Goal: Transaction & Acquisition: Purchase product/service

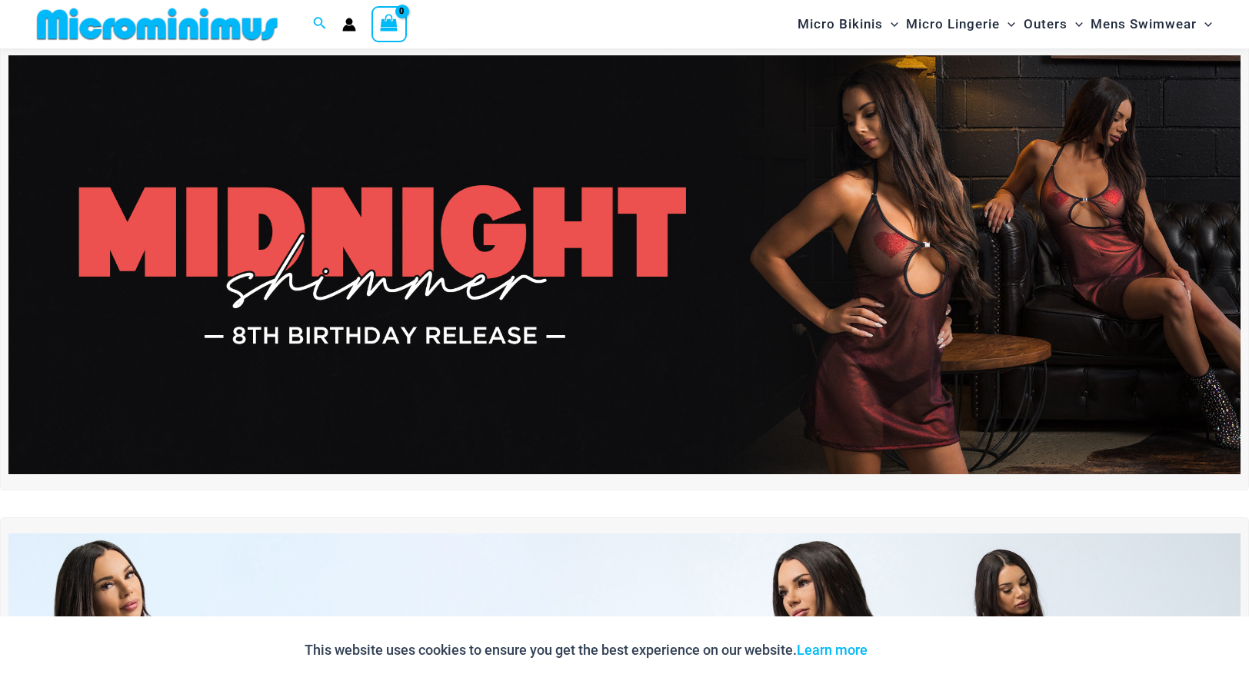
scroll to position [62, 0]
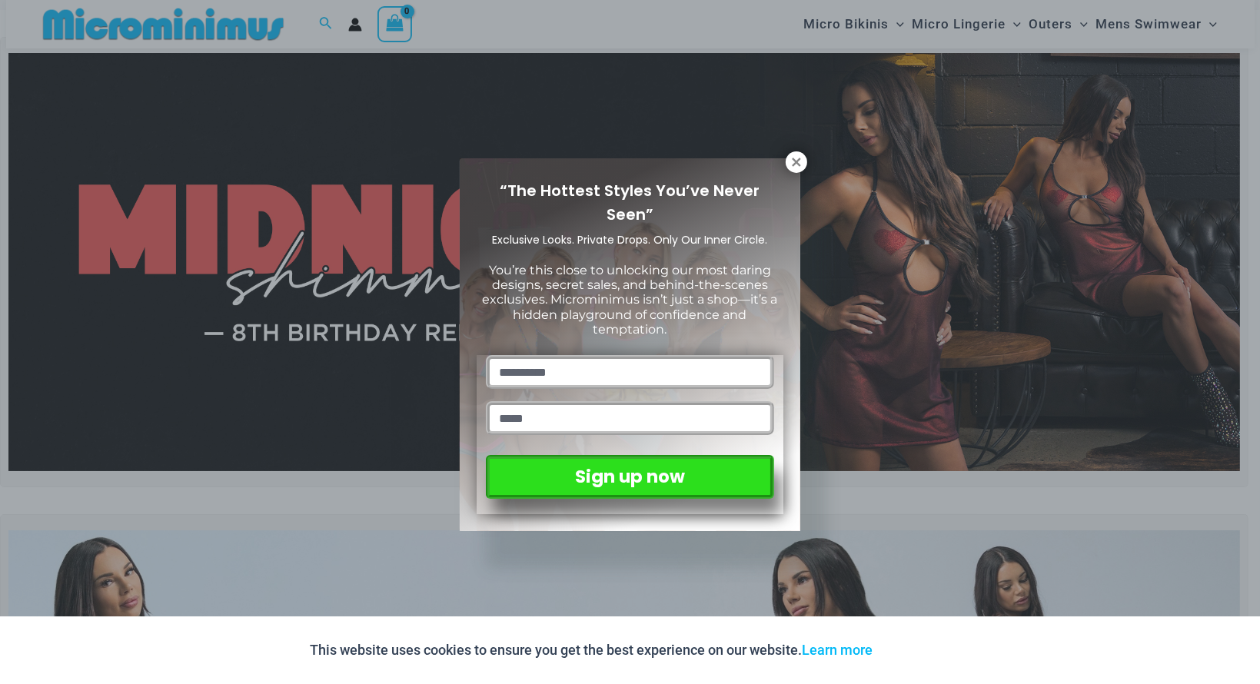
drag, startPoint x: 1257, startPoint y: 30, endPoint x: 1259, endPoint y: 60, distance: 30.1
click at [801, 158] on icon at bounding box center [797, 162] width 14 height 14
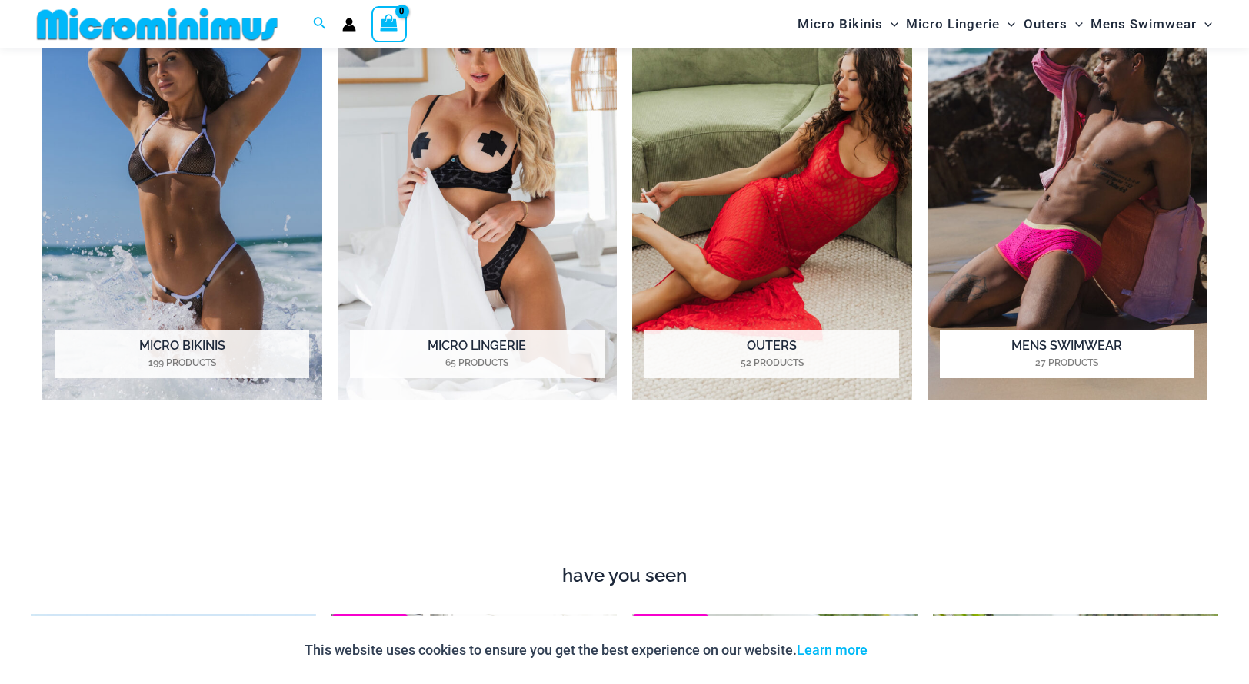
scroll to position [1361, 0]
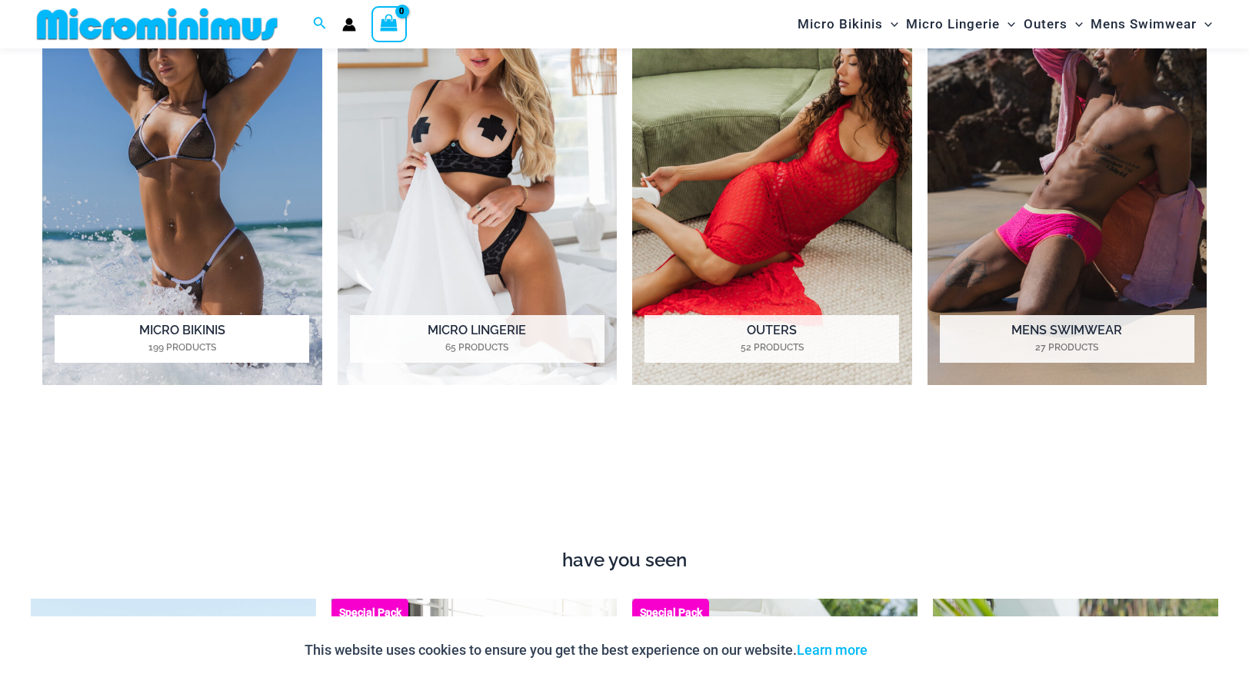
click at [197, 325] on h2 "Micro Bikinis 199 Products" at bounding box center [182, 339] width 255 height 48
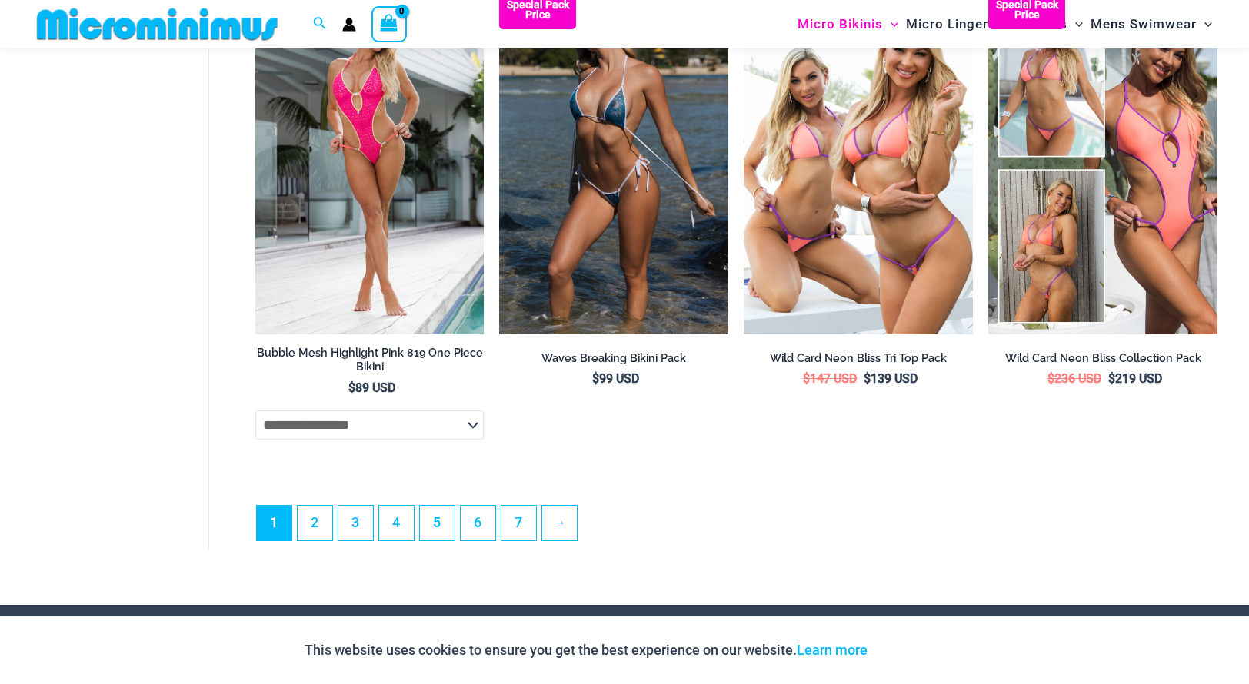
scroll to position [3947, 0]
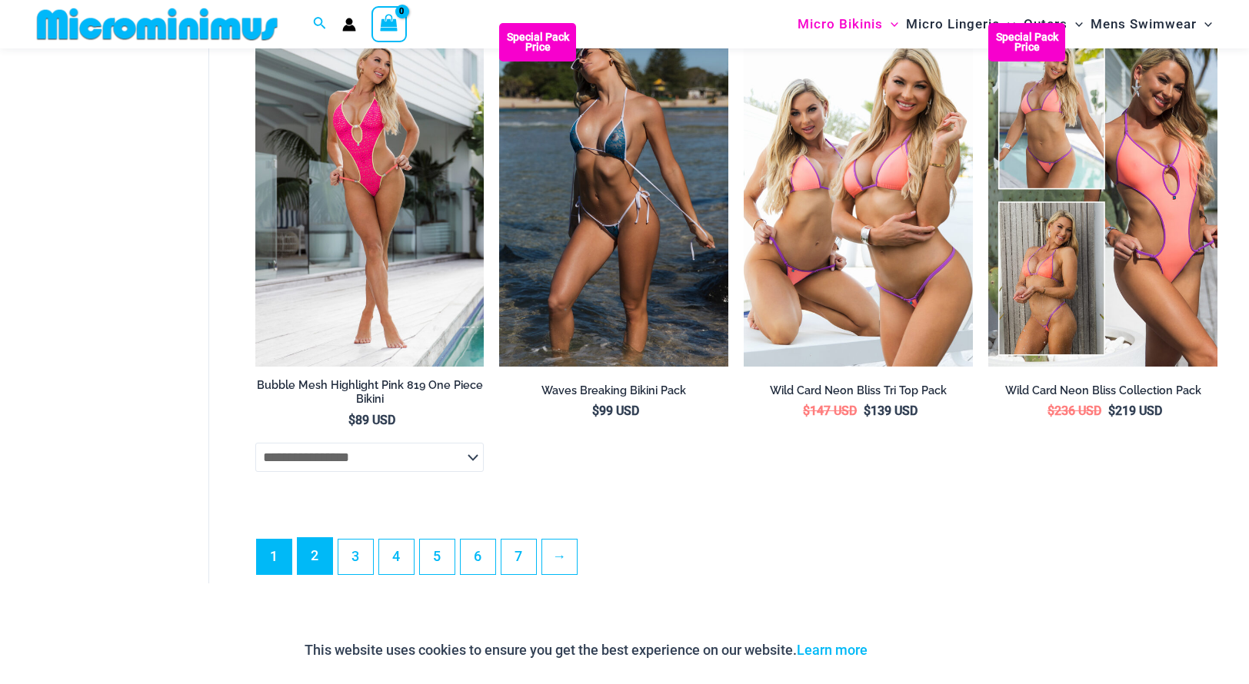
click at [311, 565] on link "2" at bounding box center [315, 556] width 35 height 36
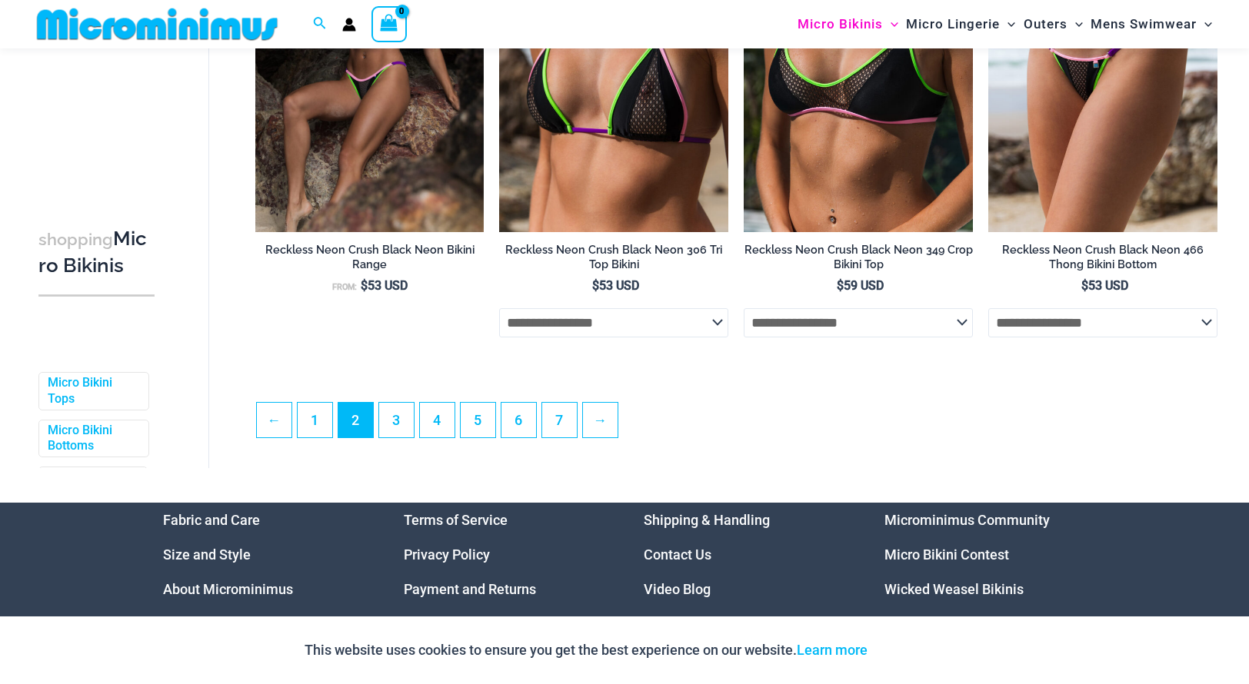
scroll to position [3812, 0]
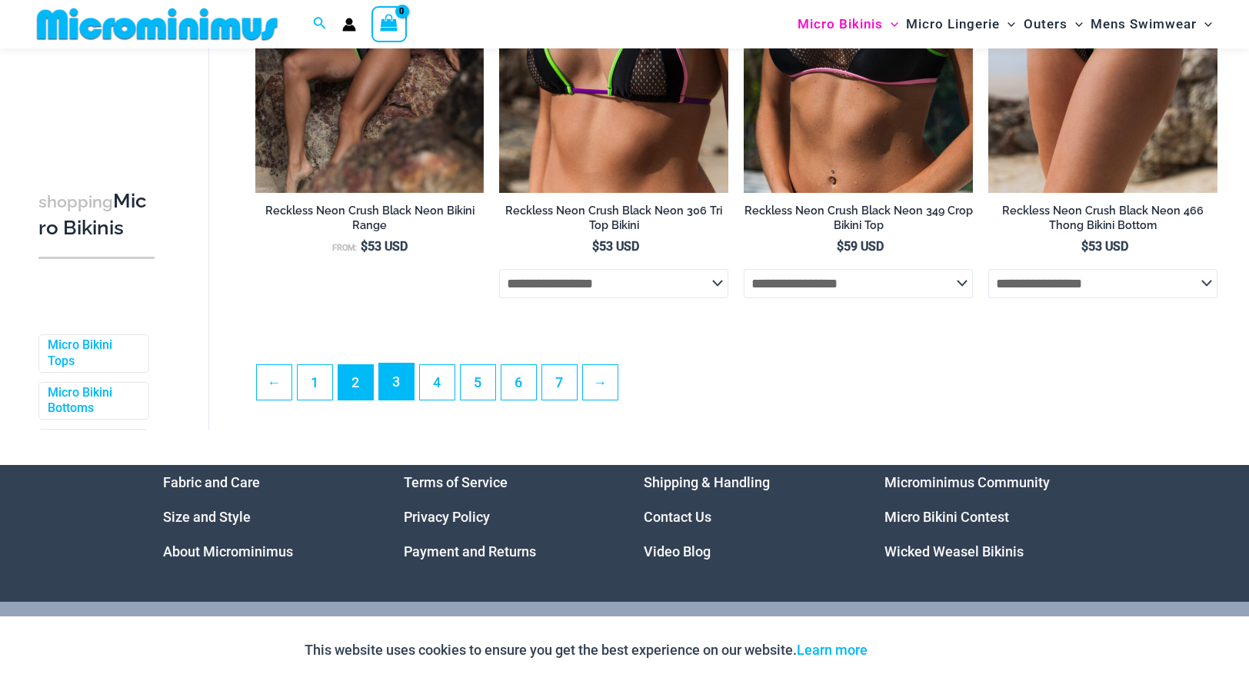
click at [397, 388] on link "3" at bounding box center [396, 382] width 35 height 36
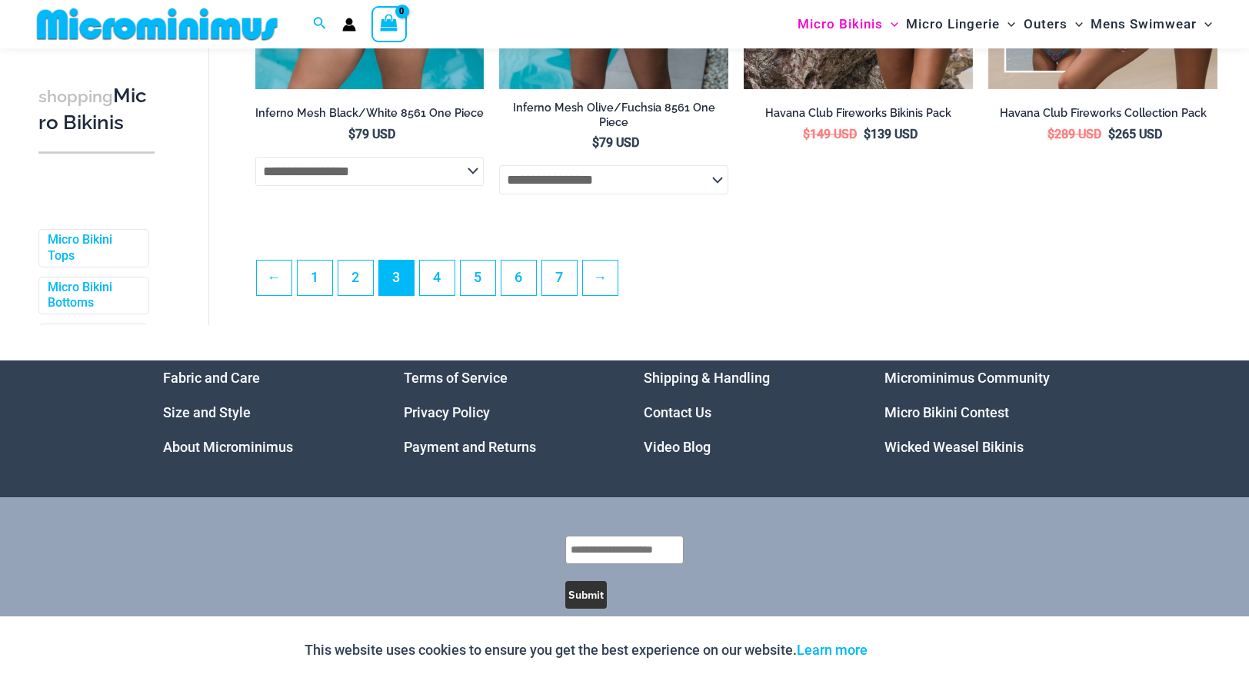
scroll to position [3937, 0]
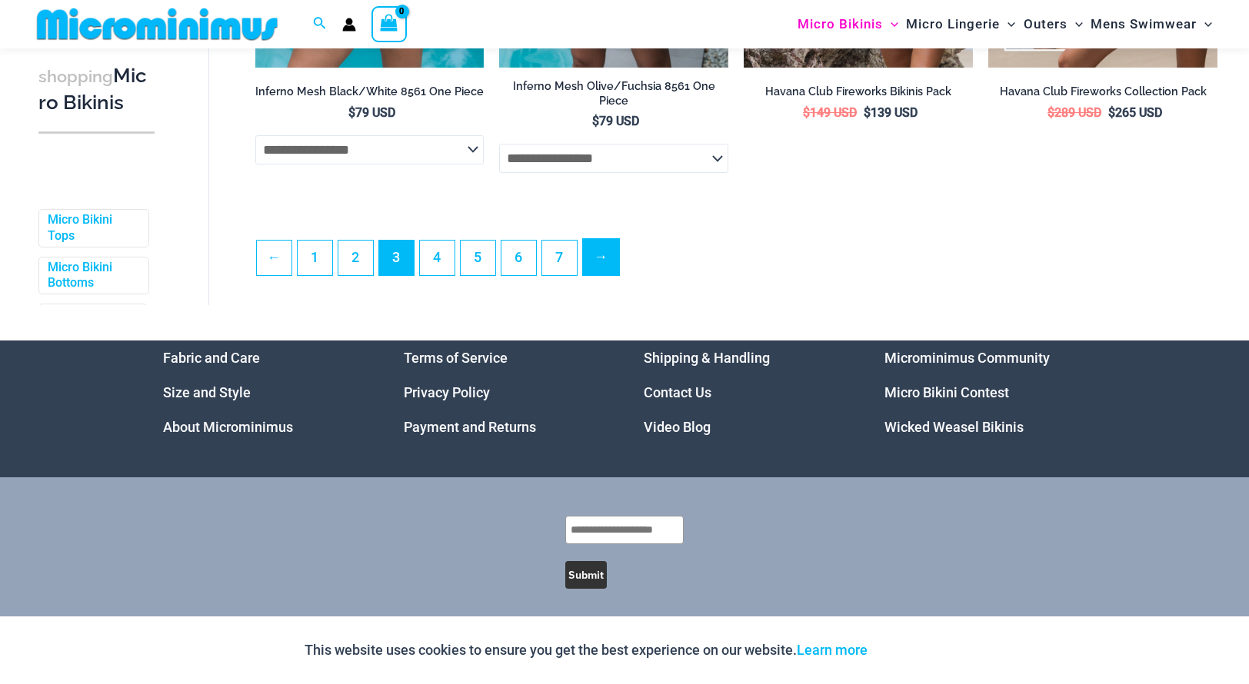
click at [602, 242] on link "→" at bounding box center [601, 257] width 36 height 36
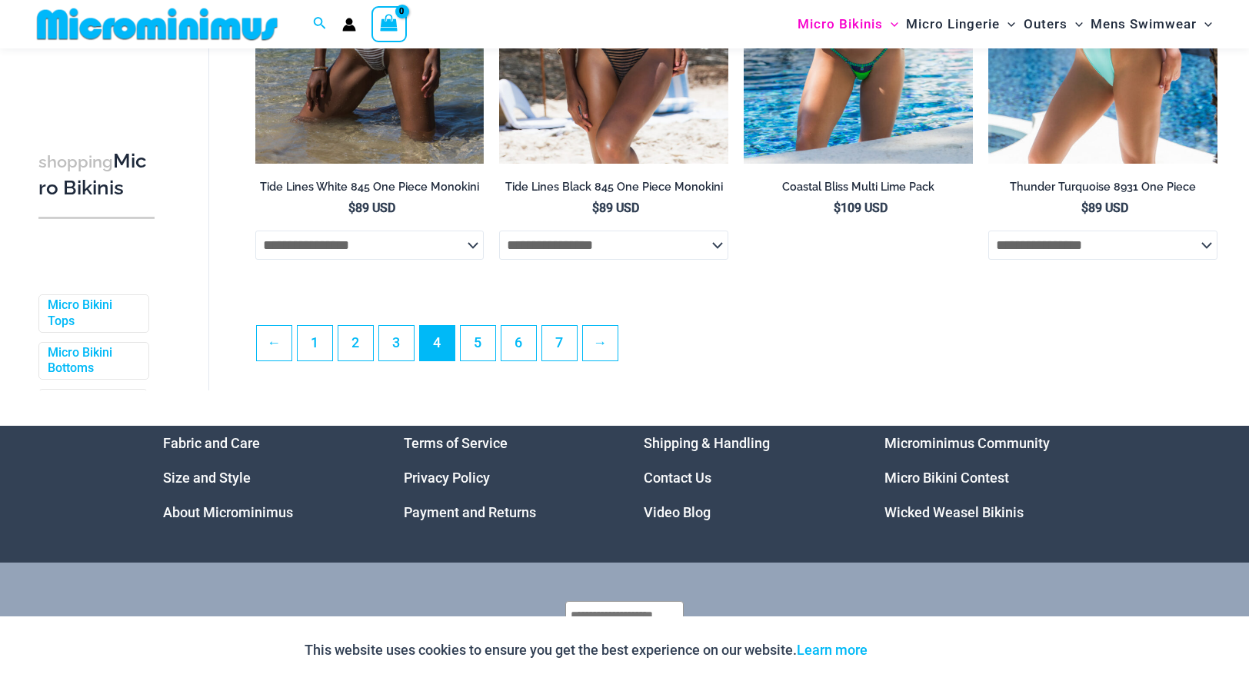
scroll to position [3845, 0]
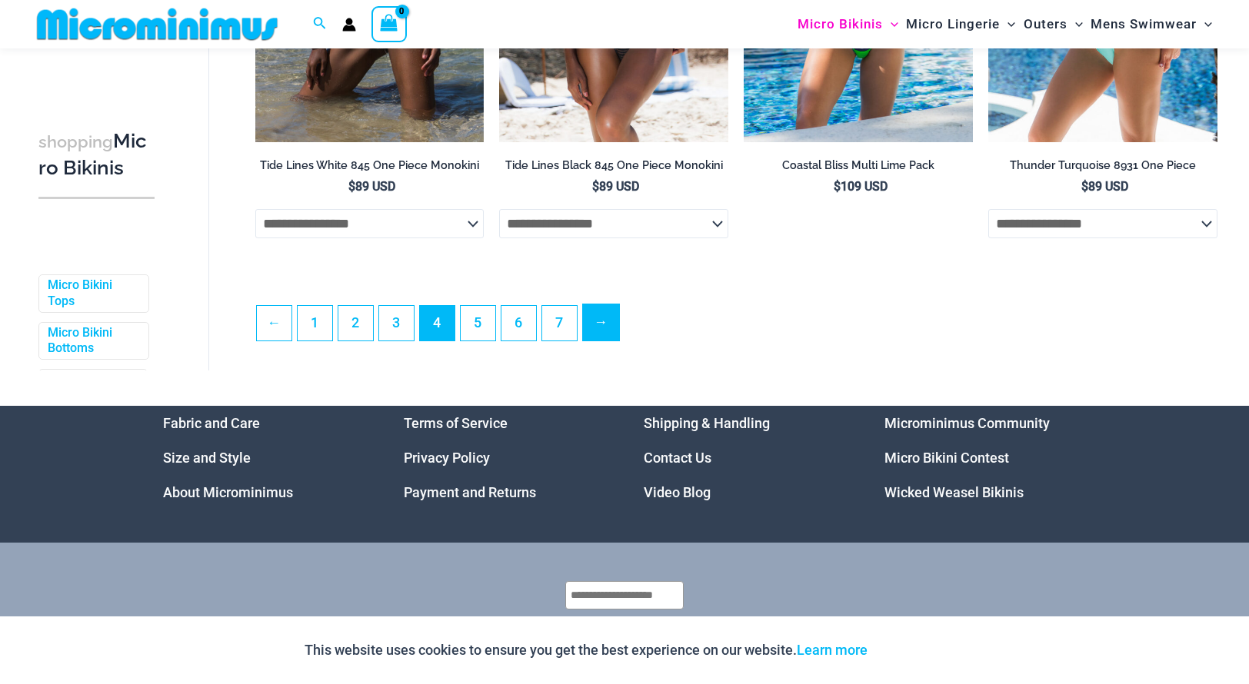
click at [603, 321] on link "→" at bounding box center [601, 323] width 36 height 36
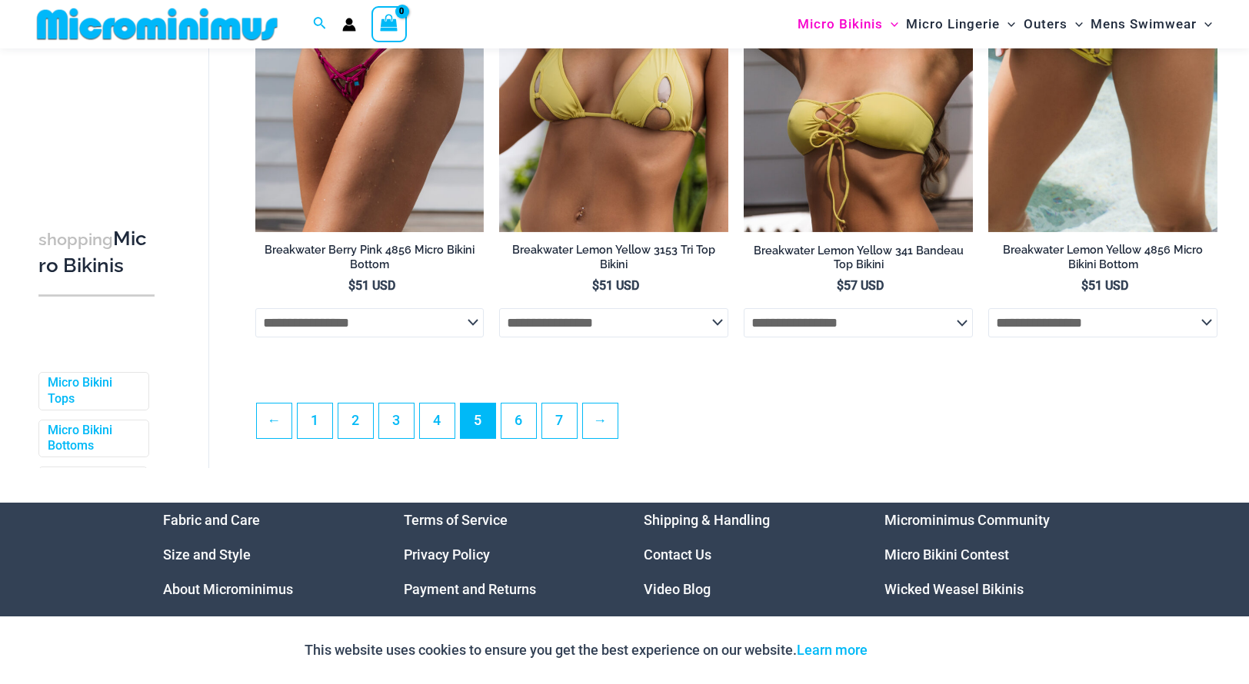
scroll to position [3757, 0]
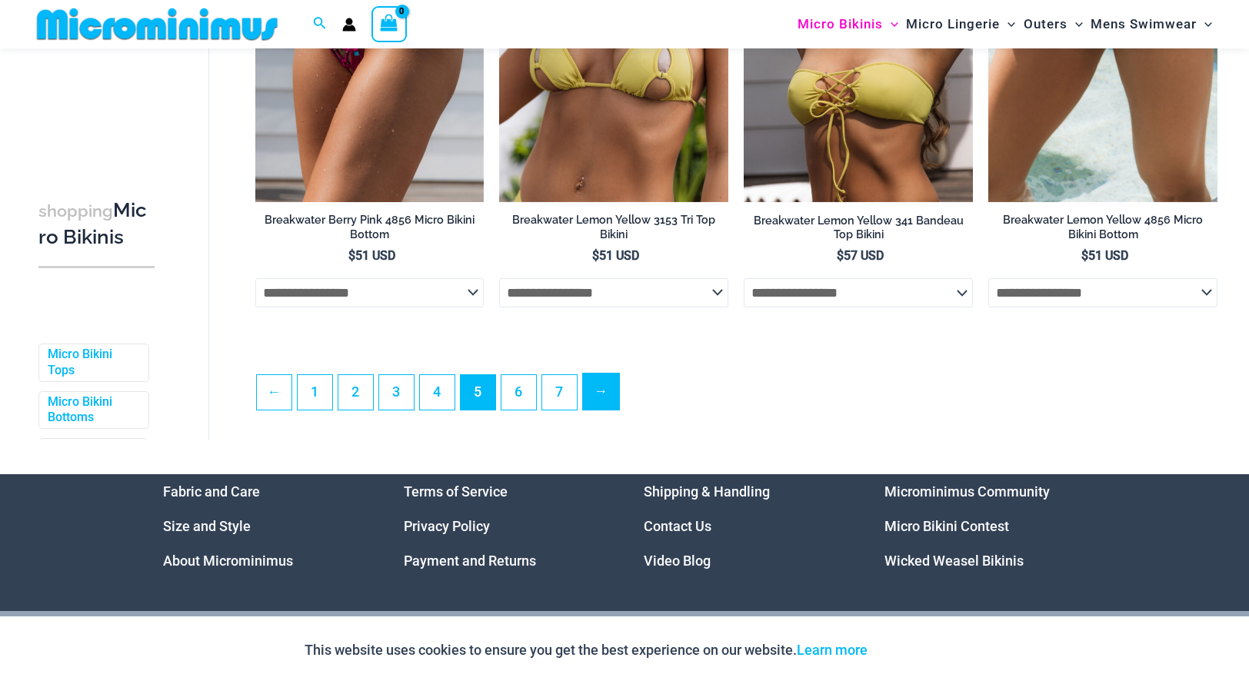
click at [604, 391] on link "→" at bounding box center [601, 392] width 36 height 36
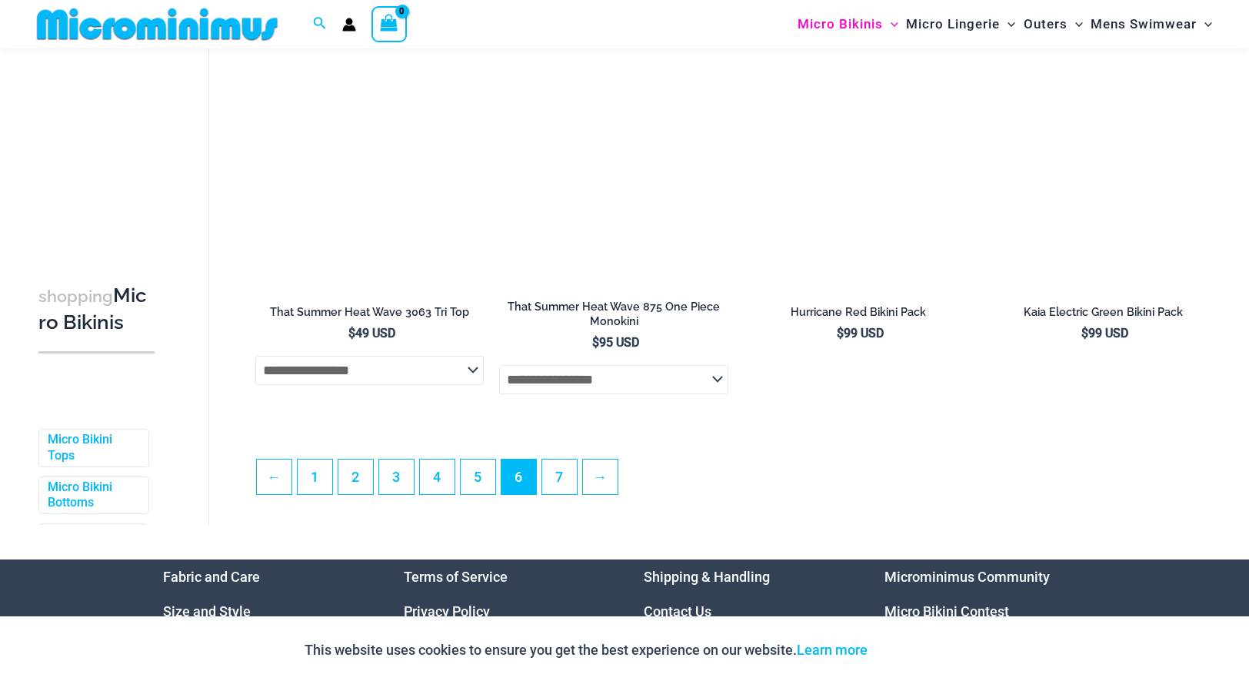
scroll to position [3760, 0]
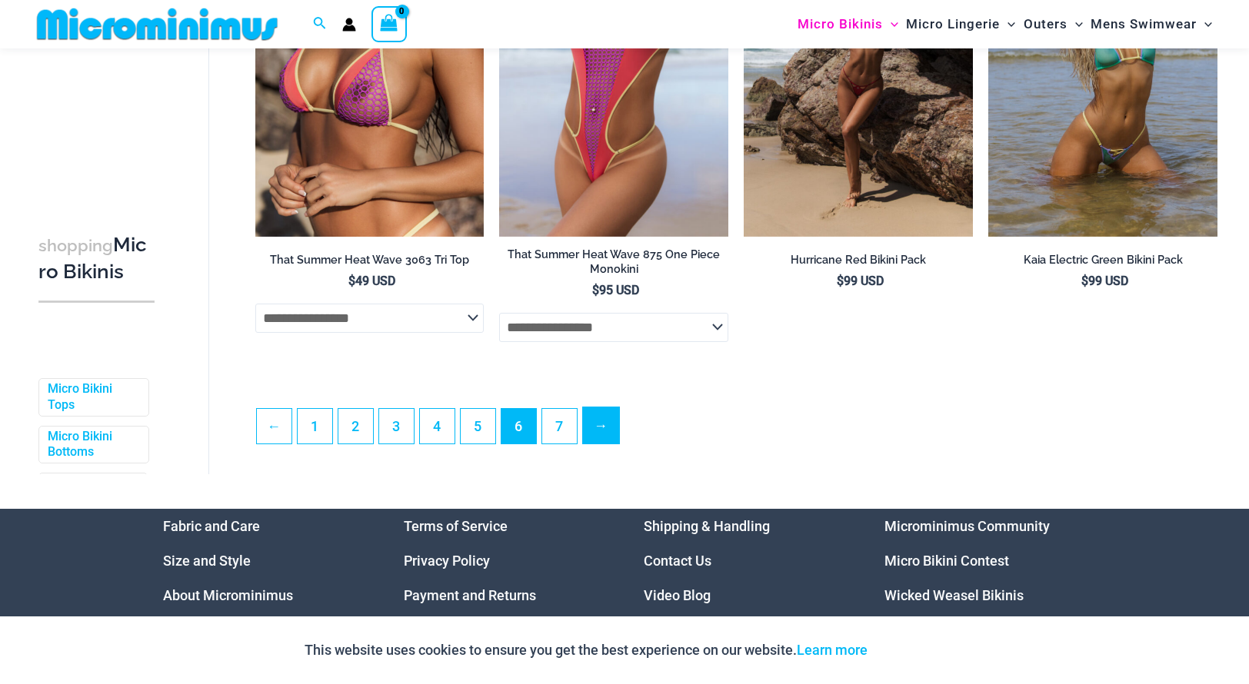
click at [606, 434] on link "→" at bounding box center [601, 426] width 36 height 36
